Goal: Navigation & Orientation: Find specific page/section

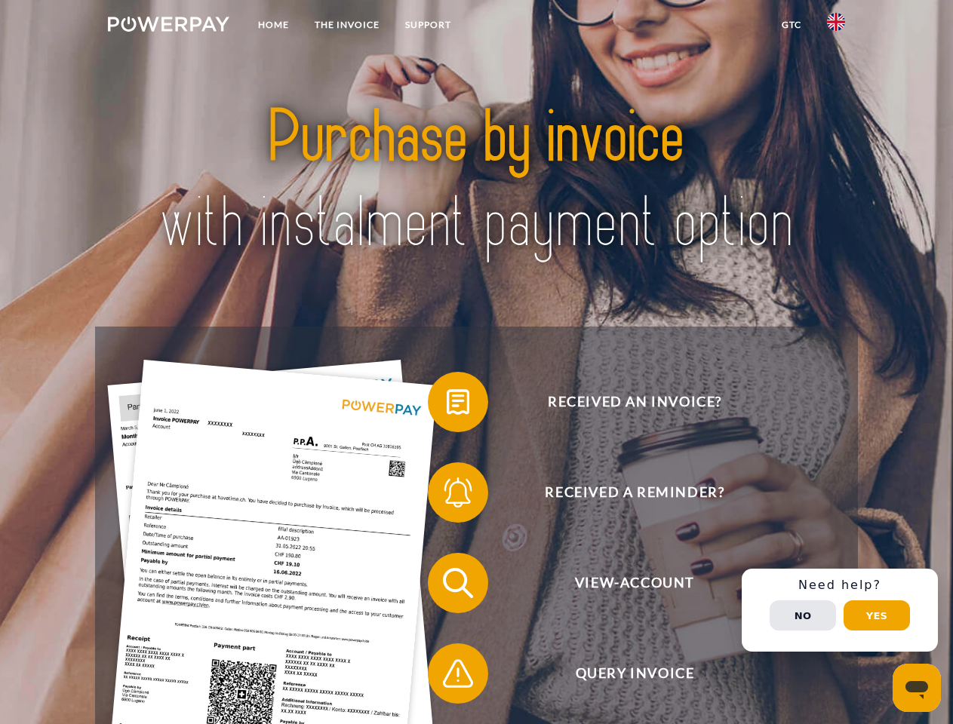
click at [168, 26] on img at bounding box center [168, 24] width 121 height 15
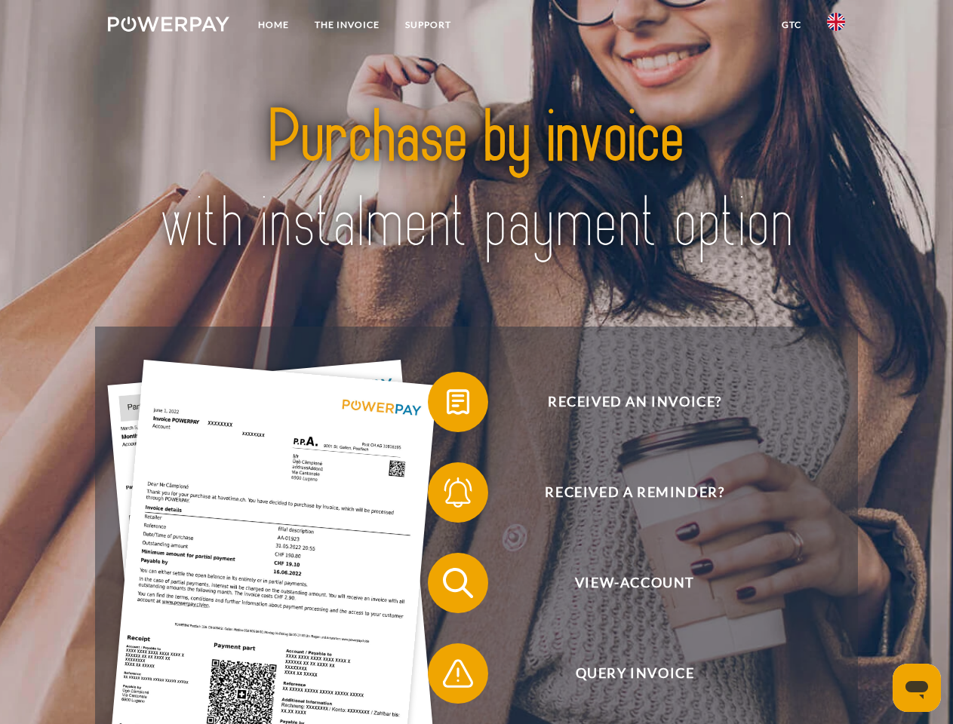
click at [836, 26] on img at bounding box center [836, 22] width 18 height 18
click at [791, 25] on link "GTC" at bounding box center [791, 24] width 45 height 27
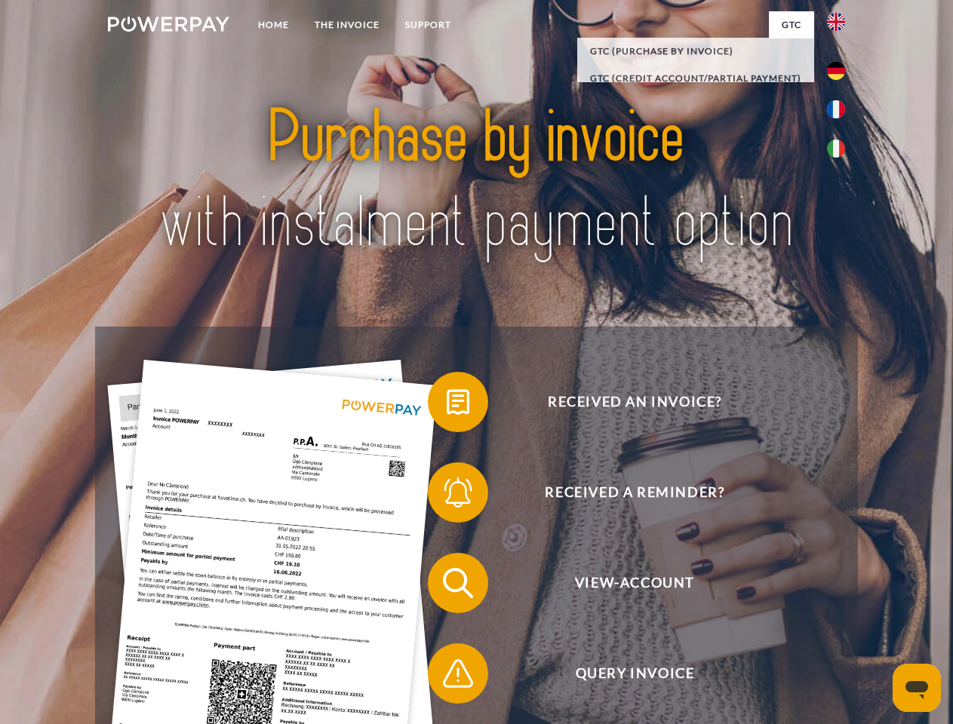
click at [447, 405] on span at bounding box center [435, 401] width 75 height 75
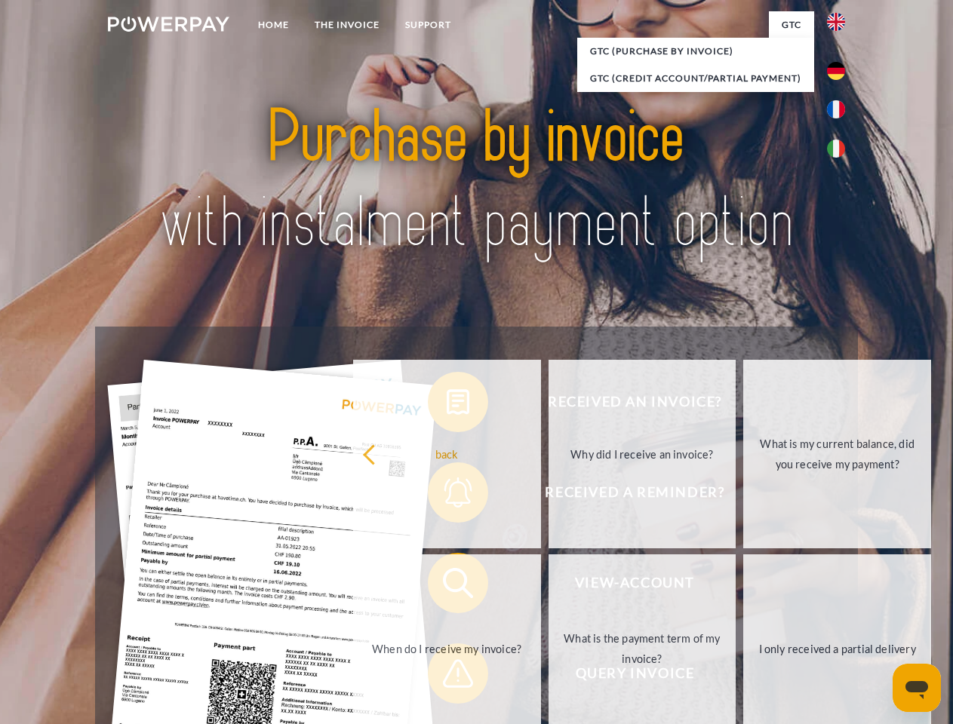
click at [447, 496] on link "back" at bounding box center [447, 454] width 188 height 189
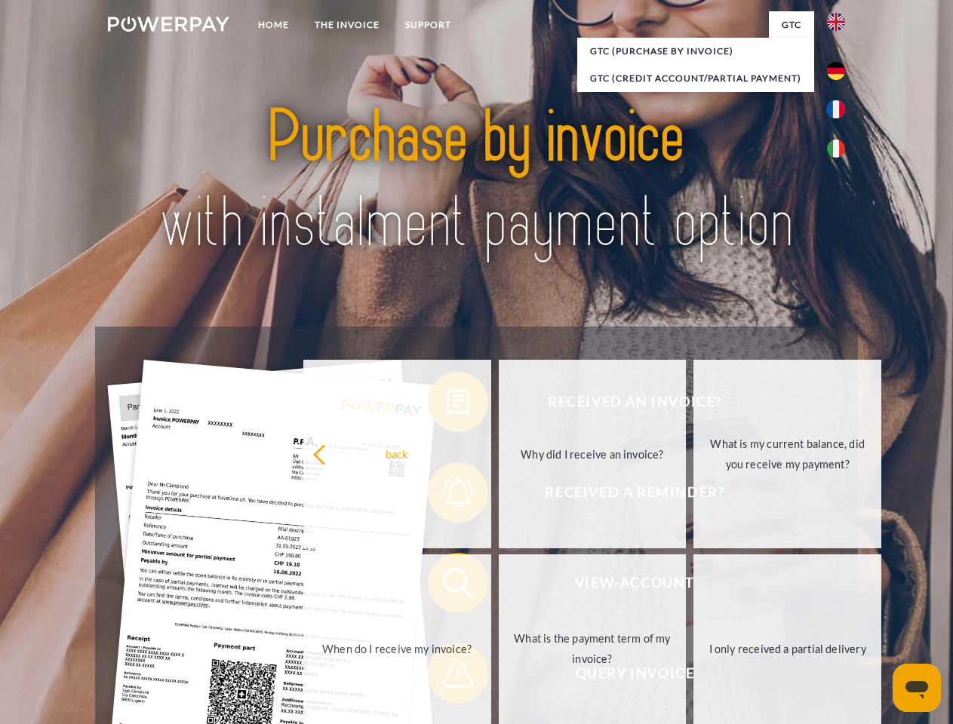
click at [447, 586] on span at bounding box center [435, 582] width 75 height 75
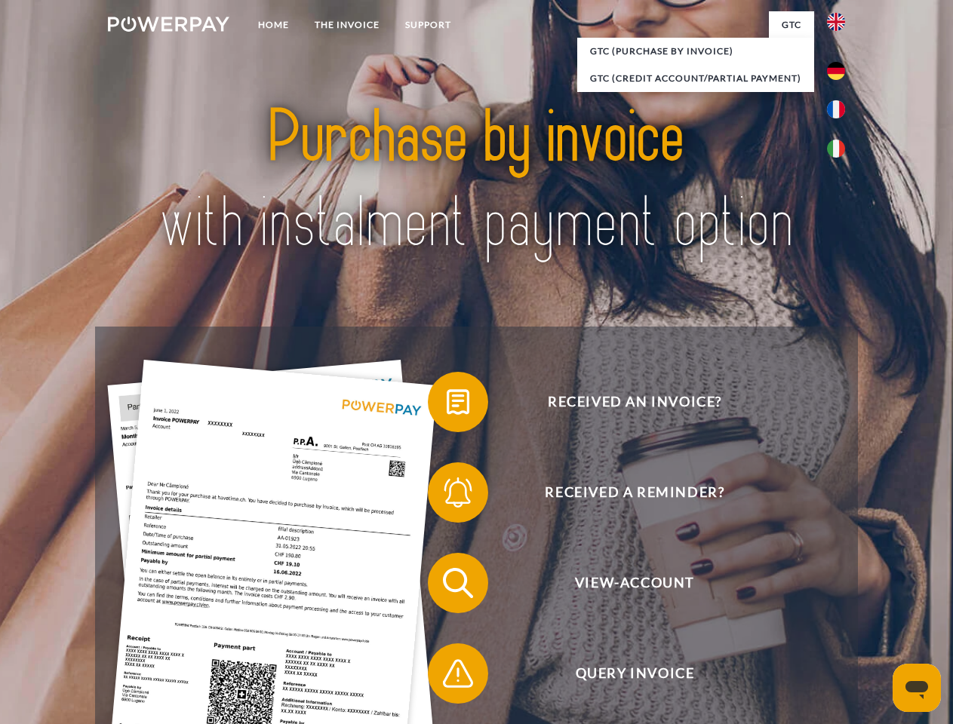
click at [447, 677] on span at bounding box center [435, 673] width 75 height 75
click at [840, 610] on div "Received an invoice? Received a reminder? View-Account Query Invoice" at bounding box center [476, 629] width 762 height 604
click at [803, 613] on span "View-Account" at bounding box center [635, 583] width 370 height 60
click at [877, 616] on header "Home THE INVOICE Support" at bounding box center [476, 521] width 953 height 1042
